Goal: Information Seeking & Learning: Find contact information

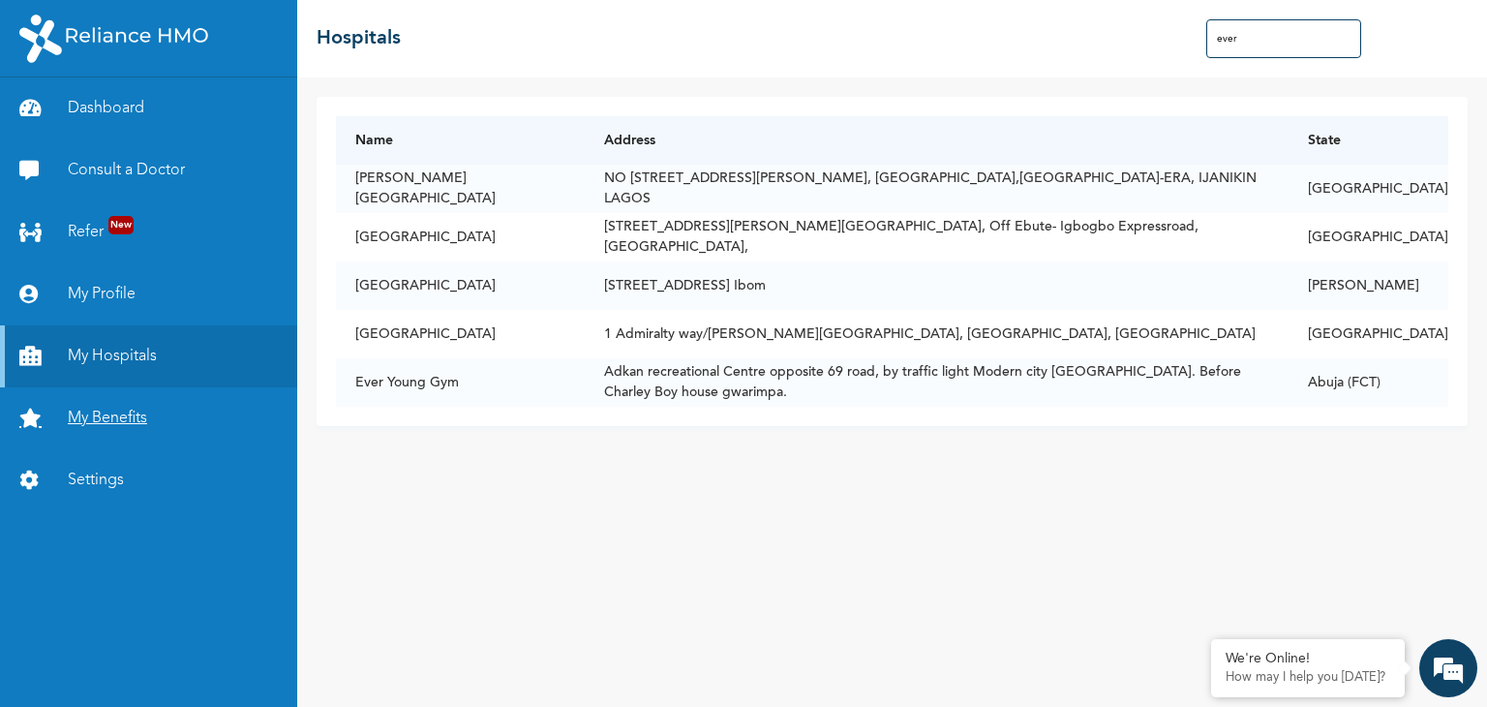
click at [142, 420] on link "My Benefits" at bounding box center [148, 418] width 297 height 62
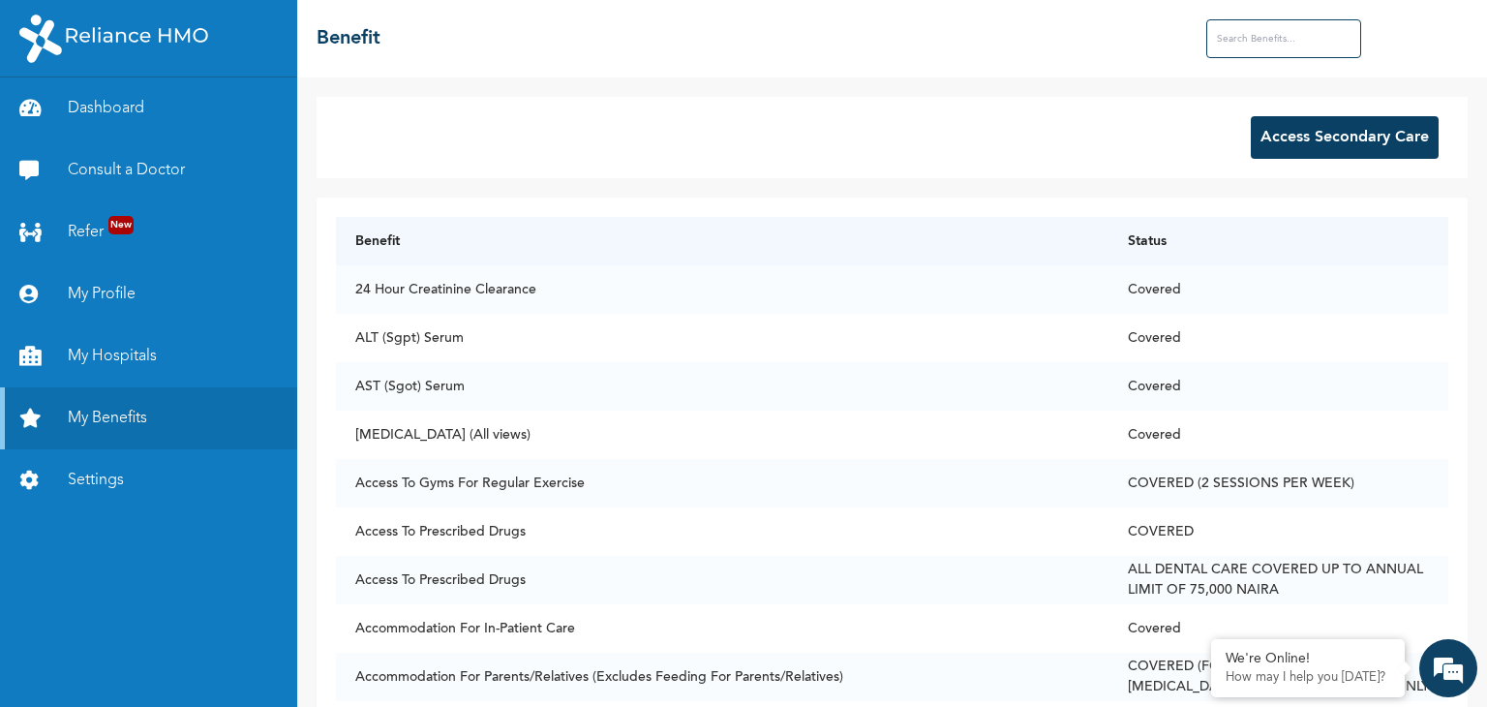
click at [1280, 28] on input "text" at bounding box center [1283, 38] width 155 height 39
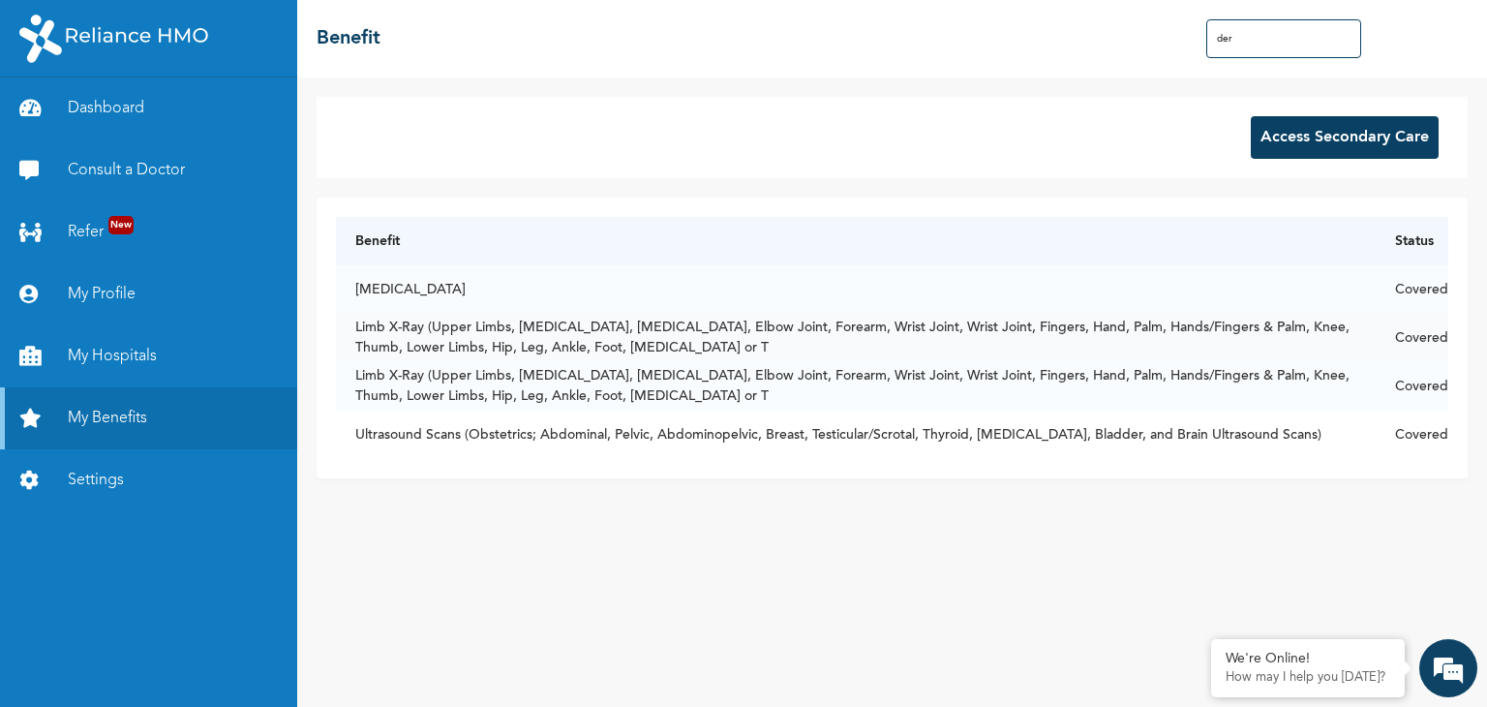
click at [674, 352] on td "Limb X-Ray (Upper Limbs, [MEDICAL_DATA], [MEDICAL_DATA], Elbow Joint, Forearm, …" at bounding box center [855, 338] width 1039 height 48
click at [1246, 48] on input "der" at bounding box center [1283, 38] width 155 height 39
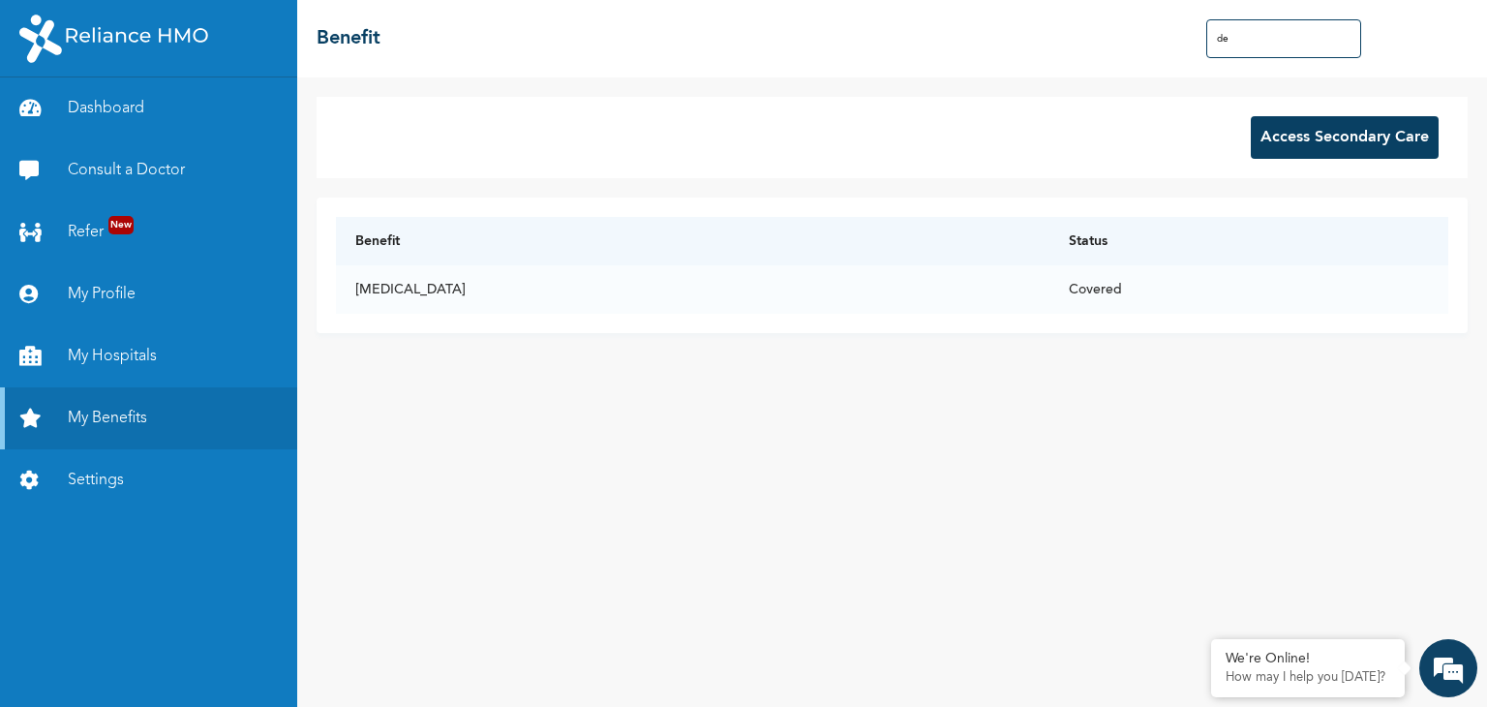
type input "d"
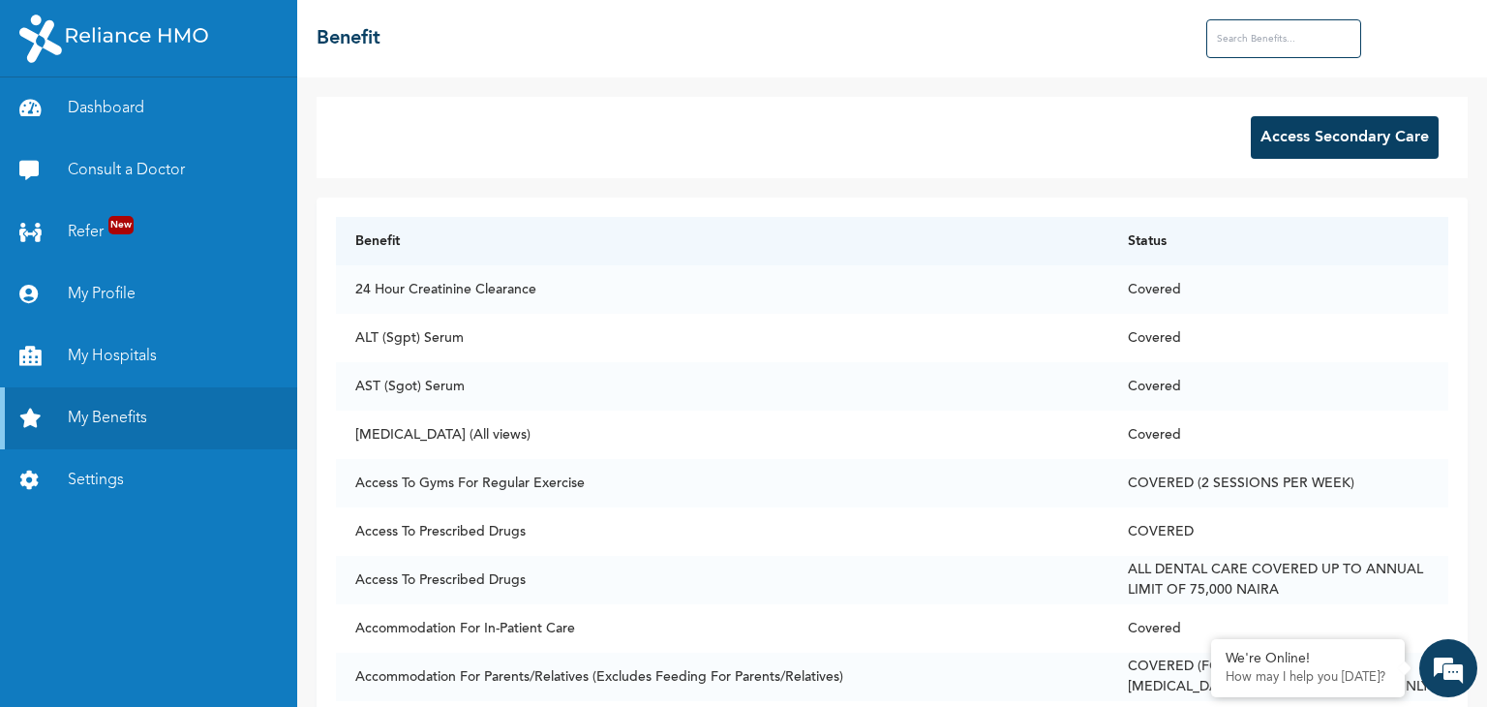
click at [1243, 45] on input "text" at bounding box center [1283, 38] width 155 height 39
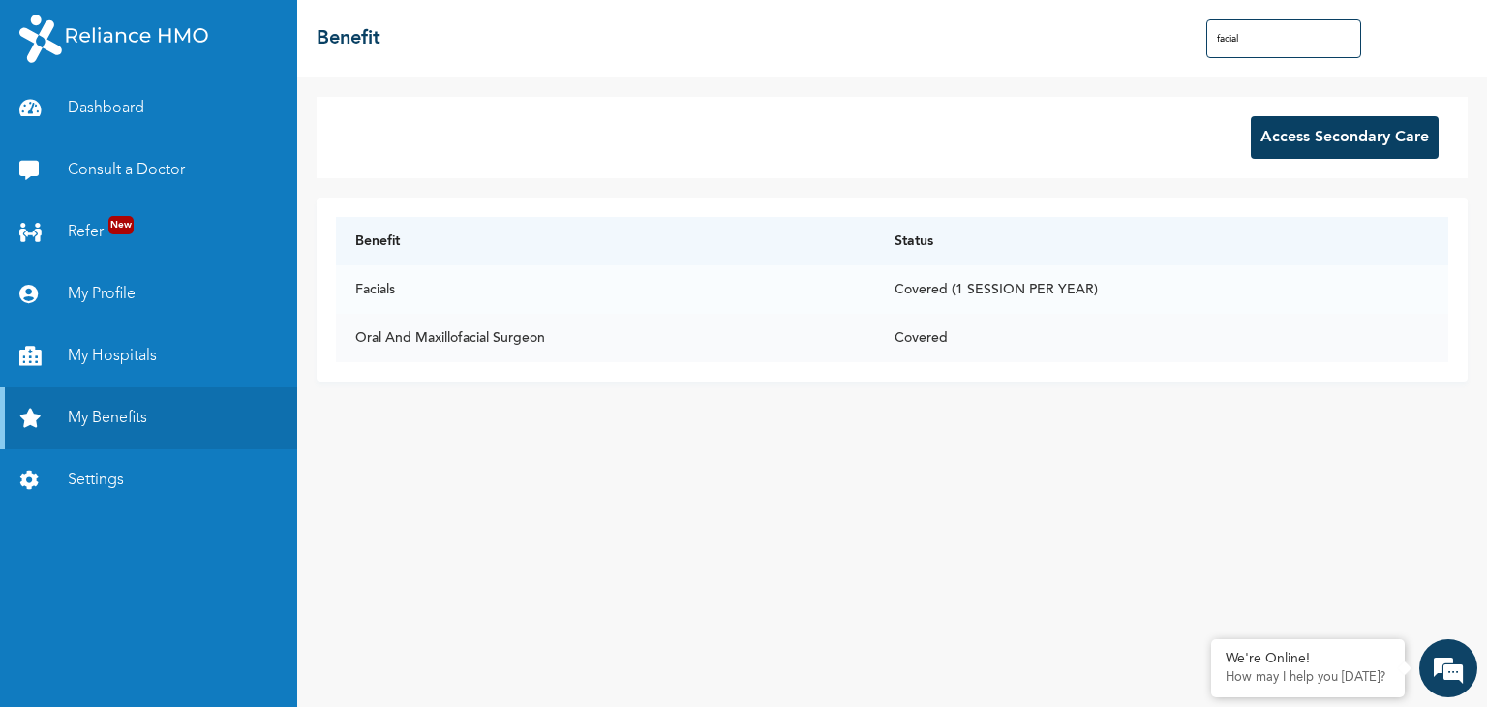
type input "facial"
drag, startPoint x: 358, startPoint y: 339, endPoint x: 555, endPoint y: 345, distance: 196.6
click at [555, 345] on td "Oral And Maxillofacial Surgeon" at bounding box center [605, 338] width 538 height 48
copy td "Oral And Maxillofacial Surgeon"
click at [140, 357] on link "My Hospitals" at bounding box center [148, 356] width 297 height 62
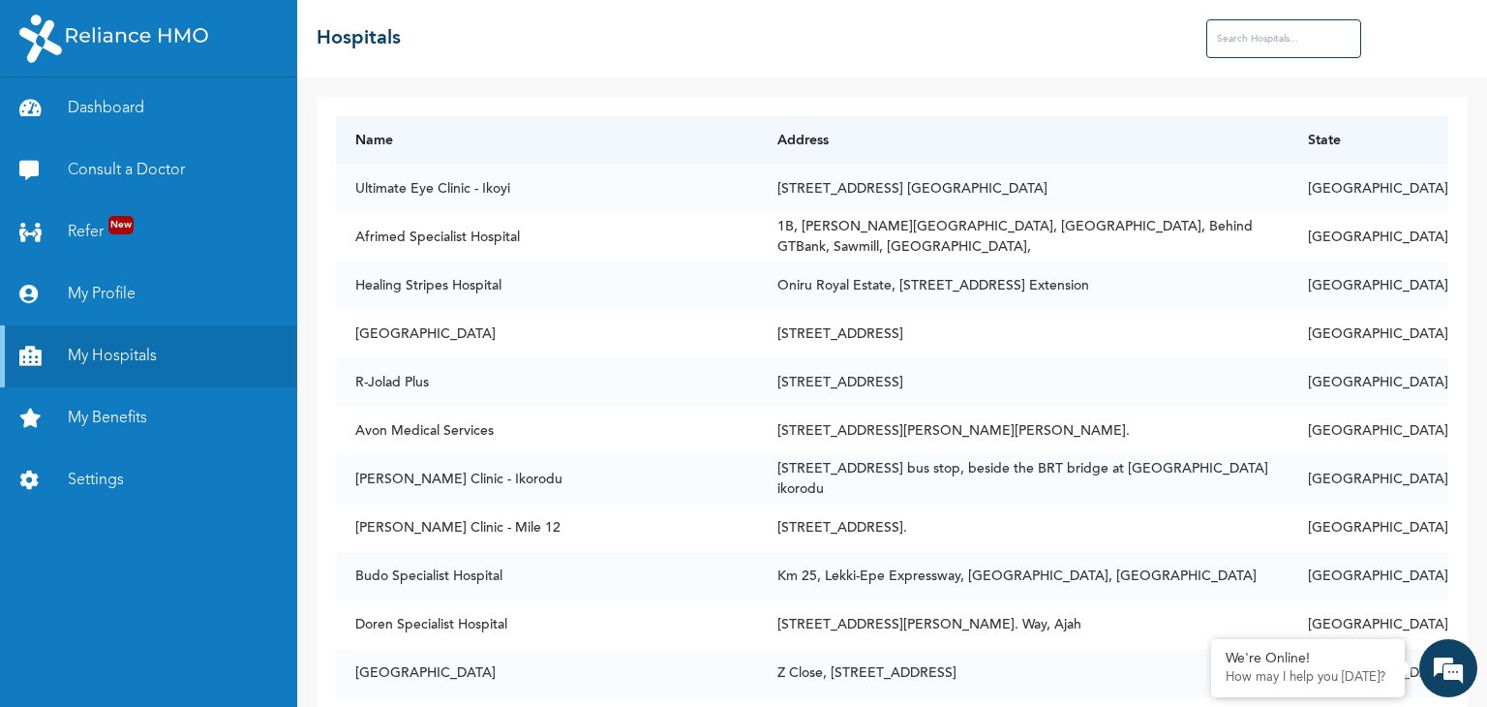
click at [1258, 40] on input "text" at bounding box center [1283, 38] width 155 height 39
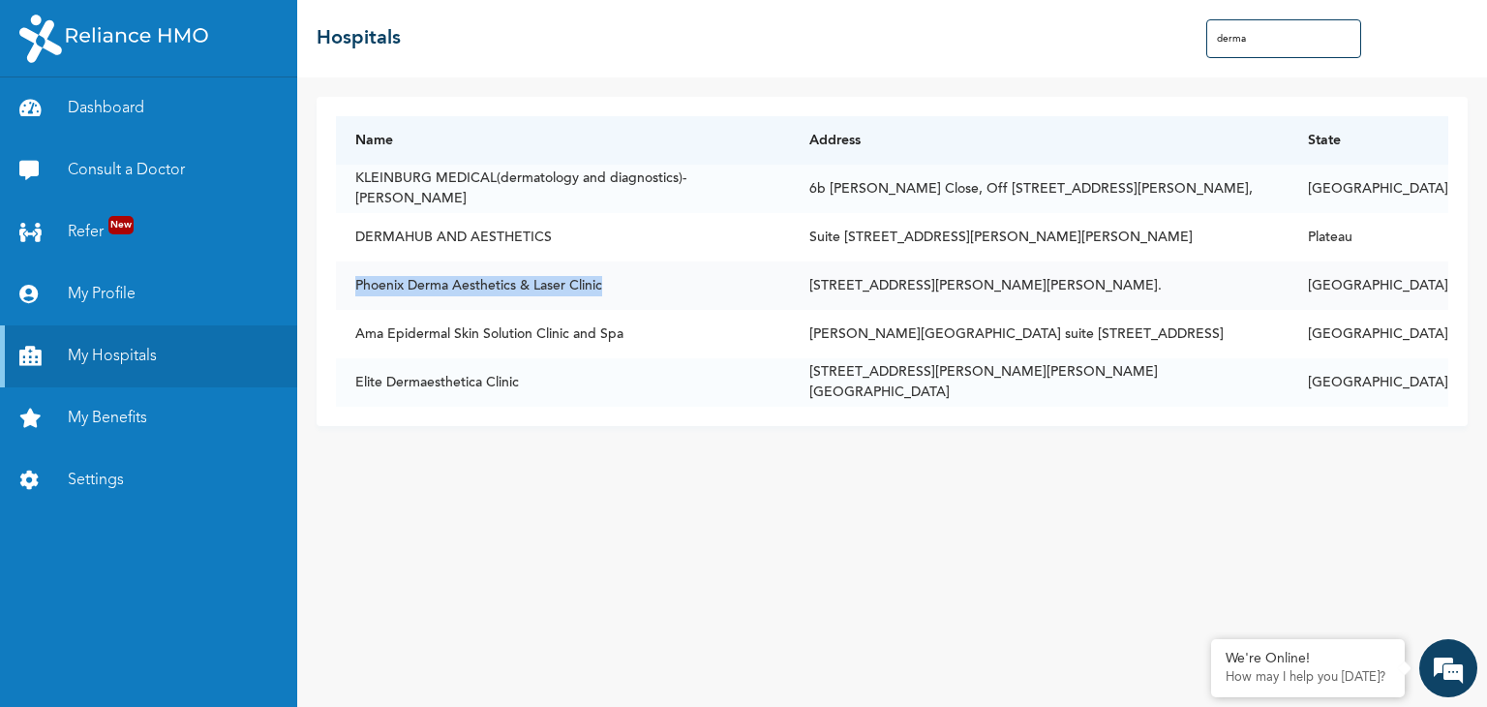
drag, startPoint x: 354, startPoint y: 283, endPoint x: 605, endPoint y: 292, distance: 250.9
click at [605, 292] on td "Phoenix Derma Aesthetics & Laser Clinic" at bounding box center [563, 285] width 454 height 48
copy td "Phoenix Derma Aesthetics & Laser Clinic"
drag, startPoint x: 356, startPoint y: 334, endPoint x: 396, endPoint y: 333, distance: 39.7
click at [396, 333] on td "Ama Epidermal Skin Solution Clinic and Spa" at bounding box center [563, 334] width 454 height 48
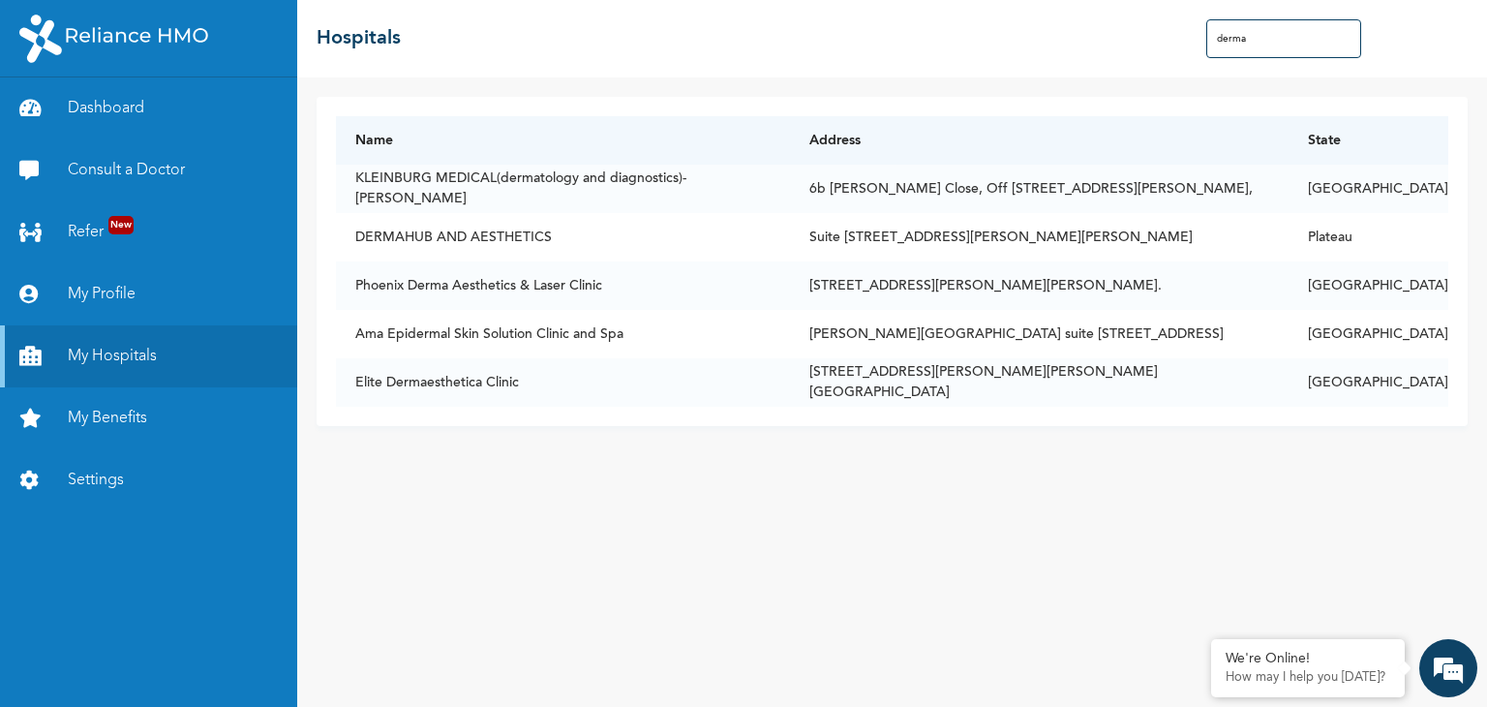
click at [583, 599] on div "Name Address [GEOGRAPHIC_DATA](dermatology and diagnostics)- Saka Tinubu 6b [PE…" at bounding box center [891, 391] width 1189 height 629
drag, startPoint x: 357, startPoint y: 381, endPoint x: 523, endPoint y: 374, distance: 165.7
click at [523, 374] on td "Elite Dermaesthetica Clinic" at bounding box center [563, 382] width 454 height 48
copy td "Elite Dermaesthetica Clinic"
click at [588, 523] on div "Name Address [GEOGRAPHIC_DATA](dermatology and diagnostics)- Saka Tinubu 6b [PE…" at bounding box center [891, 391] width 1189 height 629
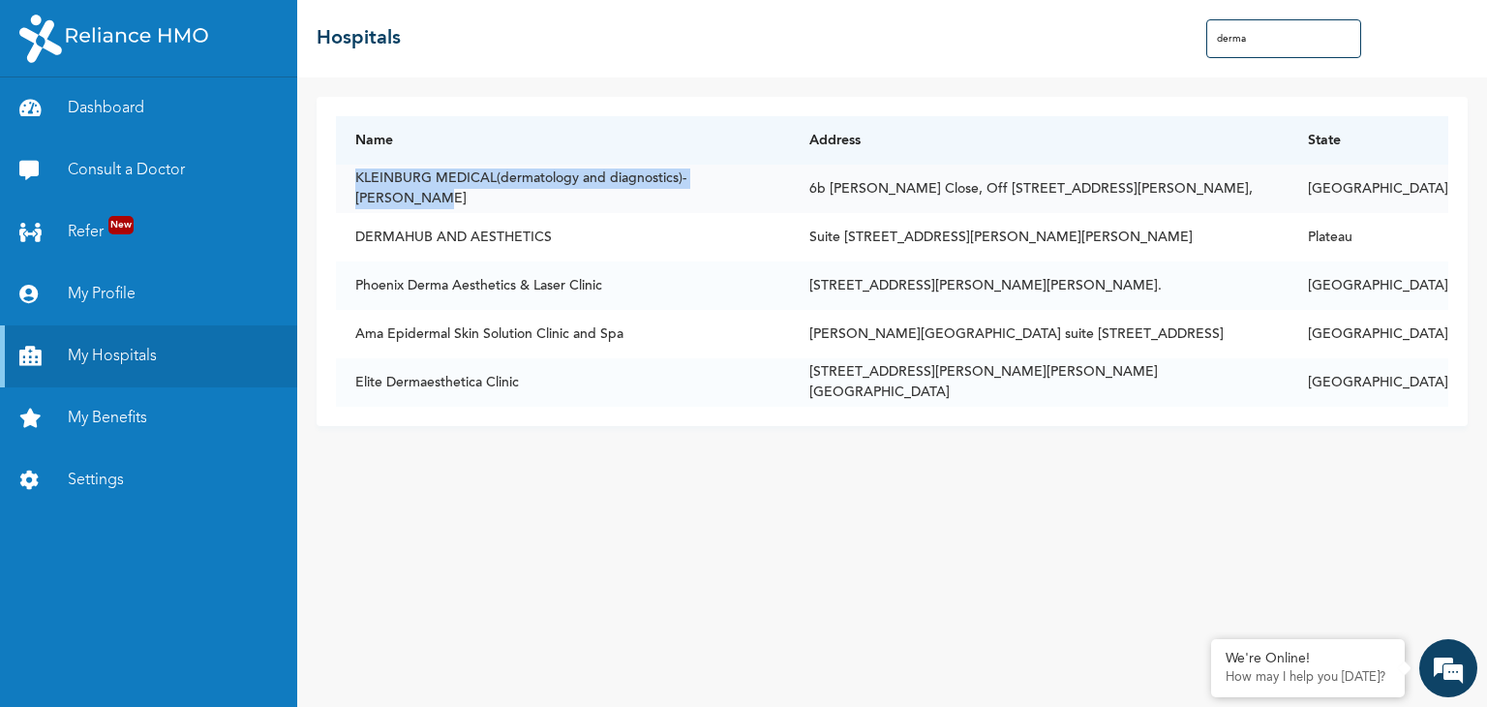
drag, startPoint x: 356, startPoint y: 190, endPoint x: 760, endPoint y: 200, distance: 403.7
click at [760, 200] on td "KLEINBURG MEDICAL(dermatology and diagnostics)- [PERSON_NAME]" at bounding box center [563, 189] width 454 height 48
copy td "KLEINBURG MEDICAL(dermatology and diagnostics)- [PERSON_NAME]"
click at [474, 454] on div "Name Address [GEOGRAPHIC_DATA](dermatology and diagnostics)- Saka Tinubu 6b [PE…" at bounding box center [891, 391] width 1189 height 629
drag, startPoint x: 356, startPoint y: 286, endPoint x: 1201, endPoint y: 307, distance: 845.2
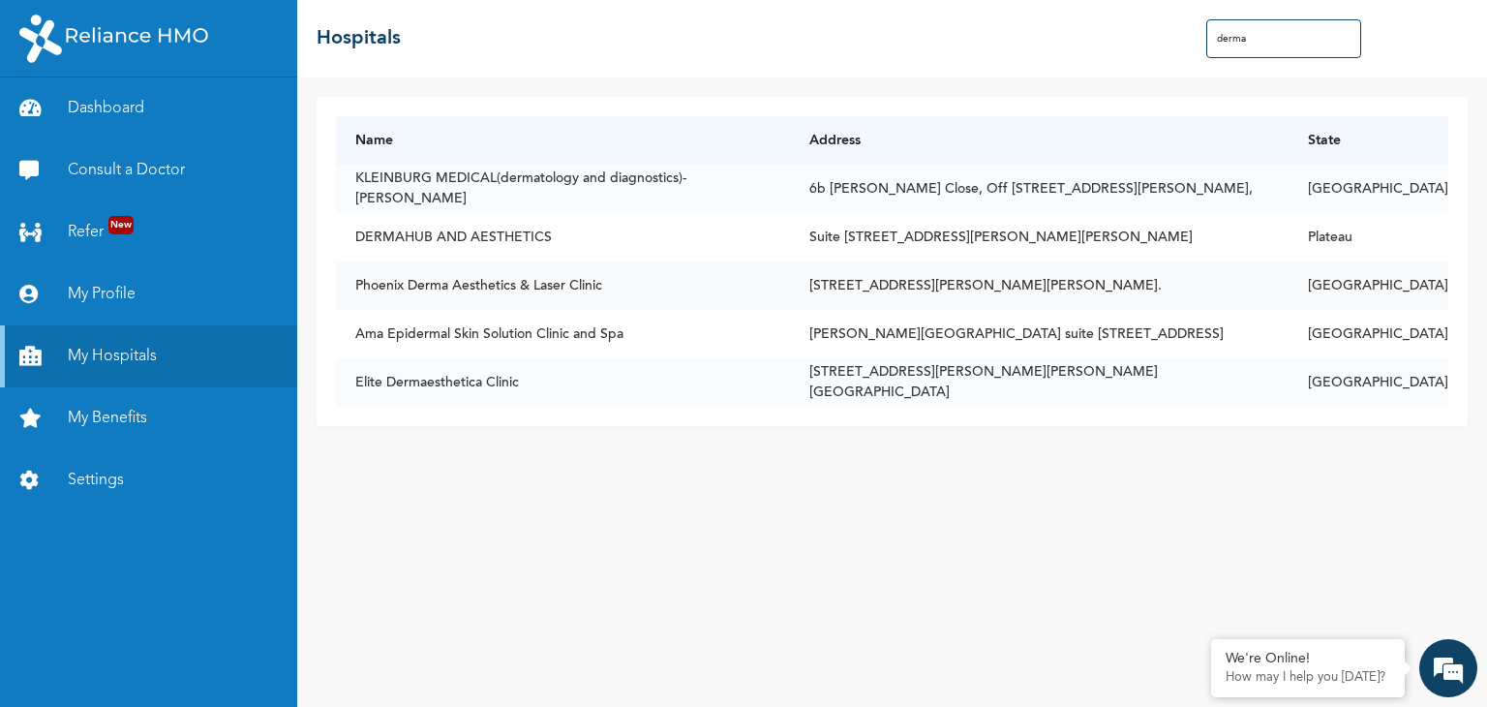
click at [1201, 307] on tr "Phoenix Derma Aesthetics & Laser Clinic [STREET_ADDRESS], off [PERSON_NAME], [P…" at bounding box center [892, 285] width 1112 height 48
copy tr "Phoenix Derma Aesthetics & Laser Clinic [STREET_ADDRESS], off [PERSON_NAME], [P…"
click at [454, 505] on div "Name Address [GEOGRAPHIC_DATA](dermatology and diagnostics)- Saka Tinubu 6b [PE…" at bounding box center [891, 391] width 1189 height 629
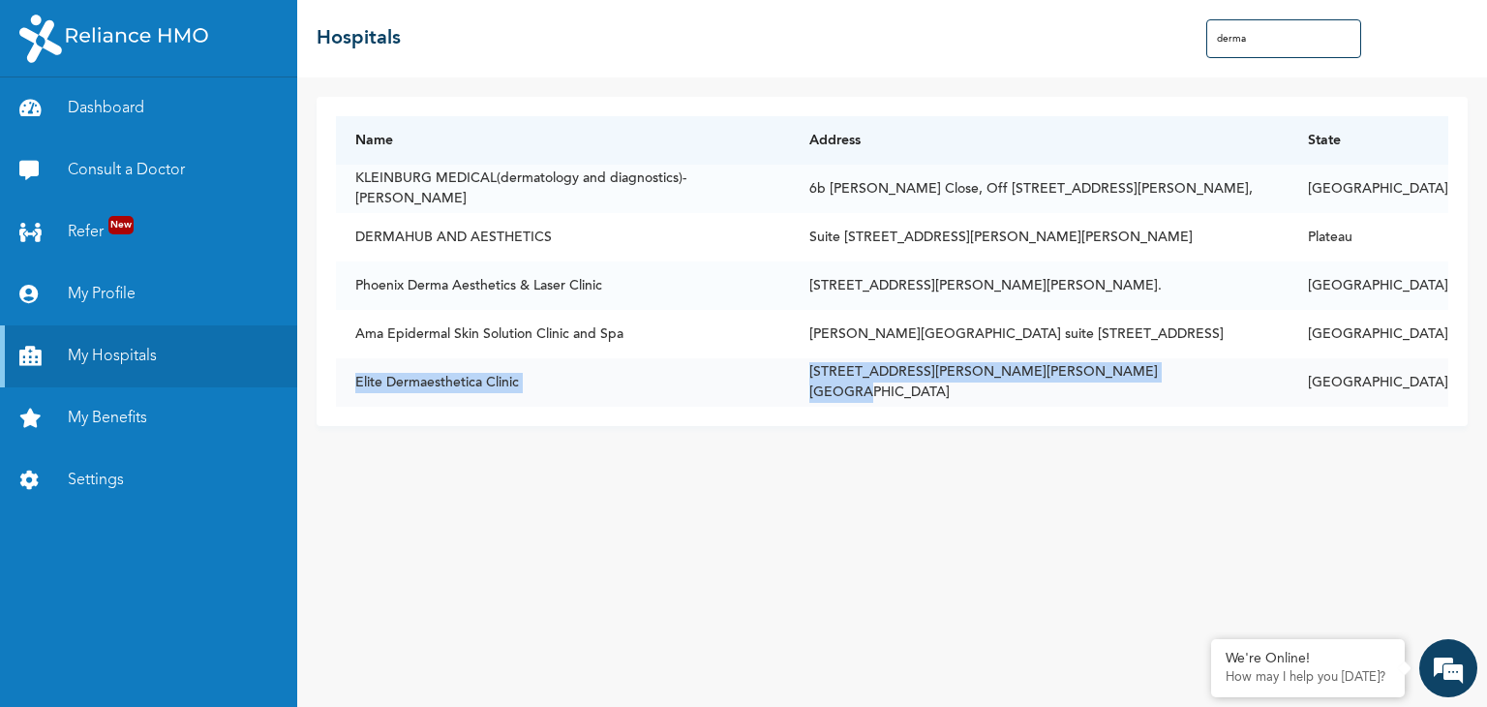
drag, startPoint x: 355, startPoint y: 376, endPoint x: 1103, endPoint y: 380, distance: 748.1
click at [1103, 380] on tr "Elite Dermaesthetica Clinic [STREET_ADDRESS][PERSON_NAME][PERSON_NAME]" at bounding box center [892, 382] width 1112 height 48
copy tr "Elite Dermaesthetica Clinic [STREET_ADDRESS][PERSON_NAME][PERSON_NAME] [GEOGRAP…"
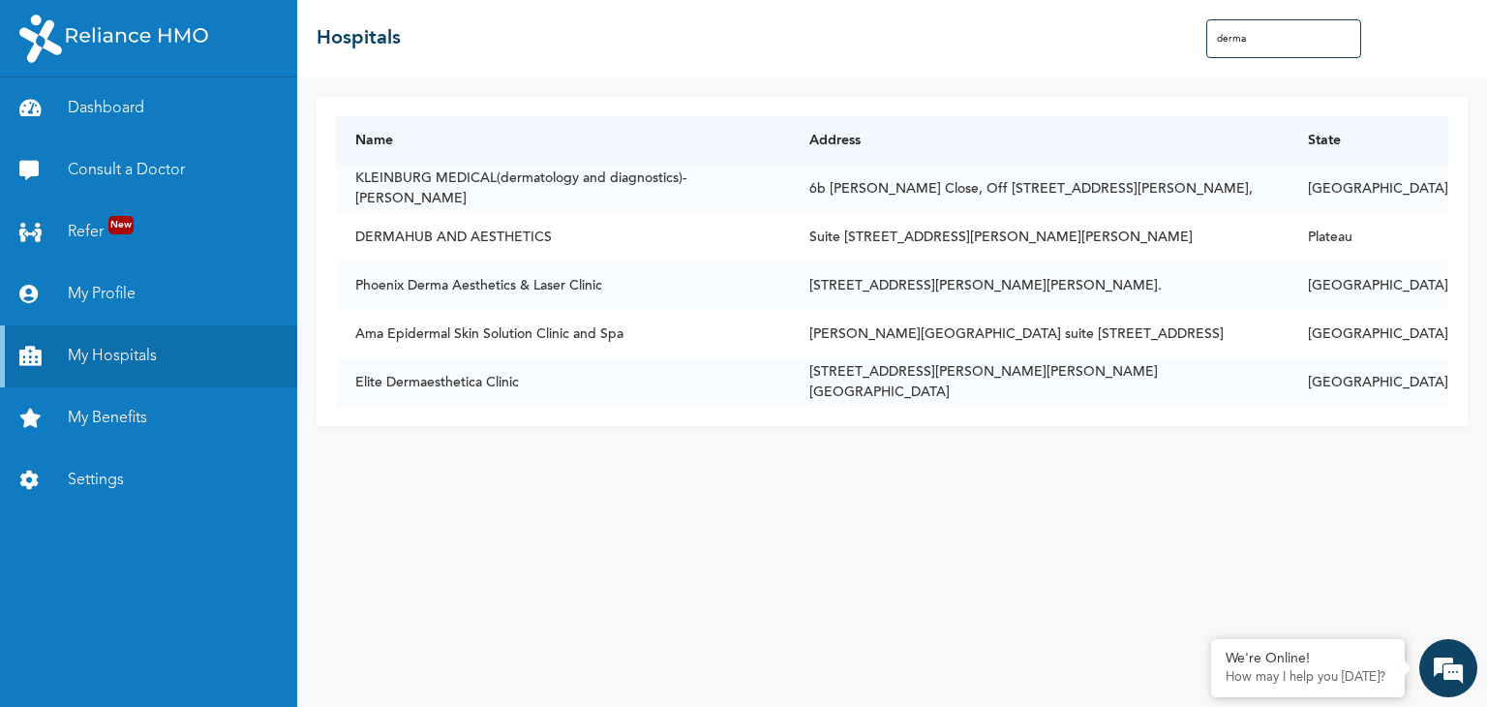
click at [1269, 38] on input "derma" at bounding box center [1283, 38] width 155 height 39
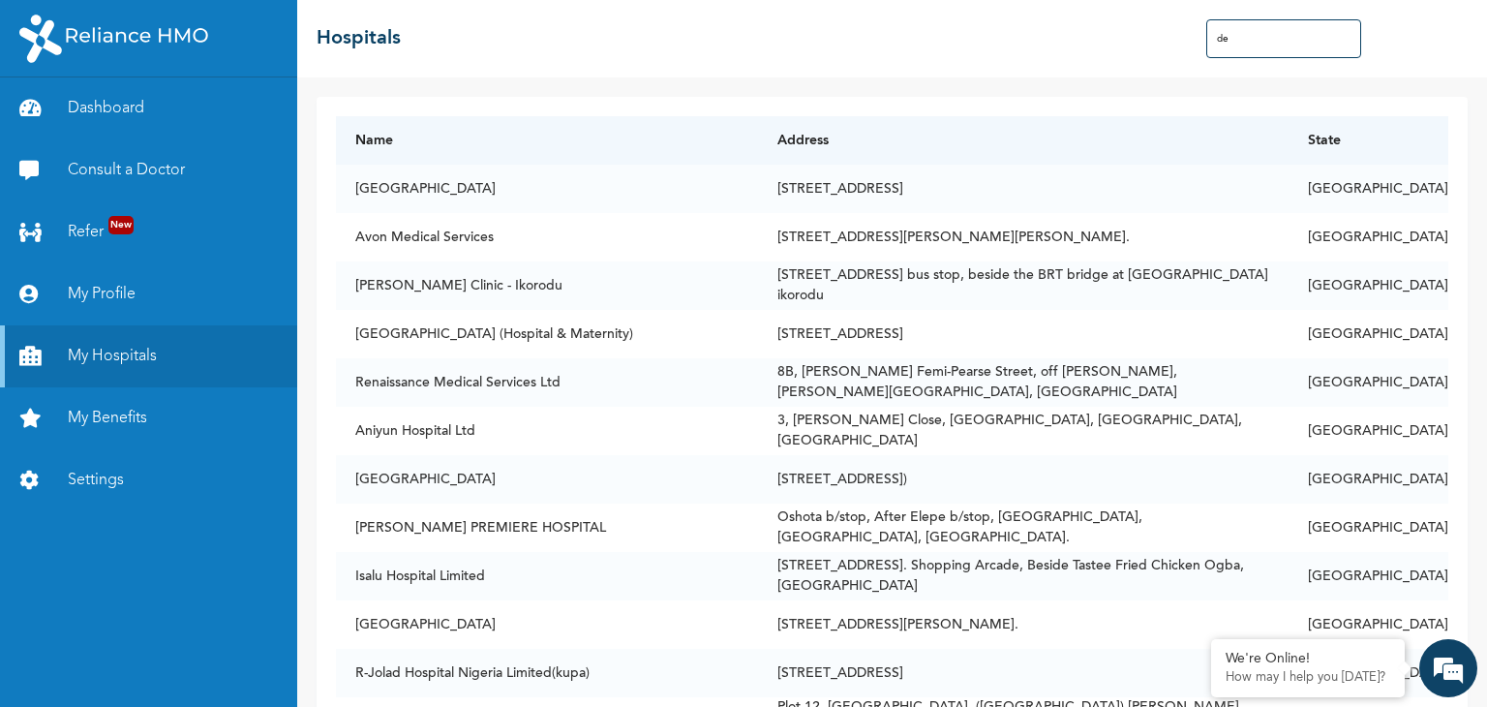
type input "d"
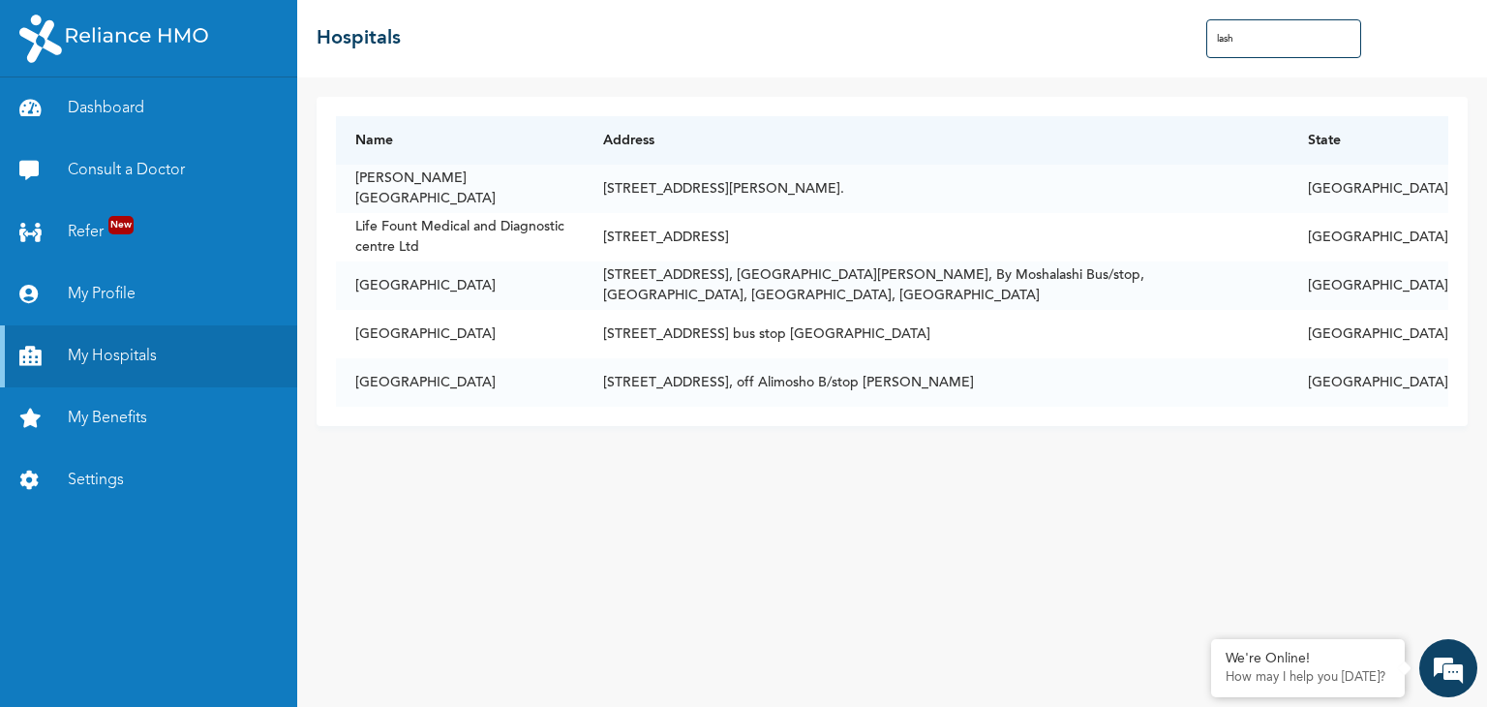
type input "lash"
